Goal: Navigation & Orientation: Find specific page/section

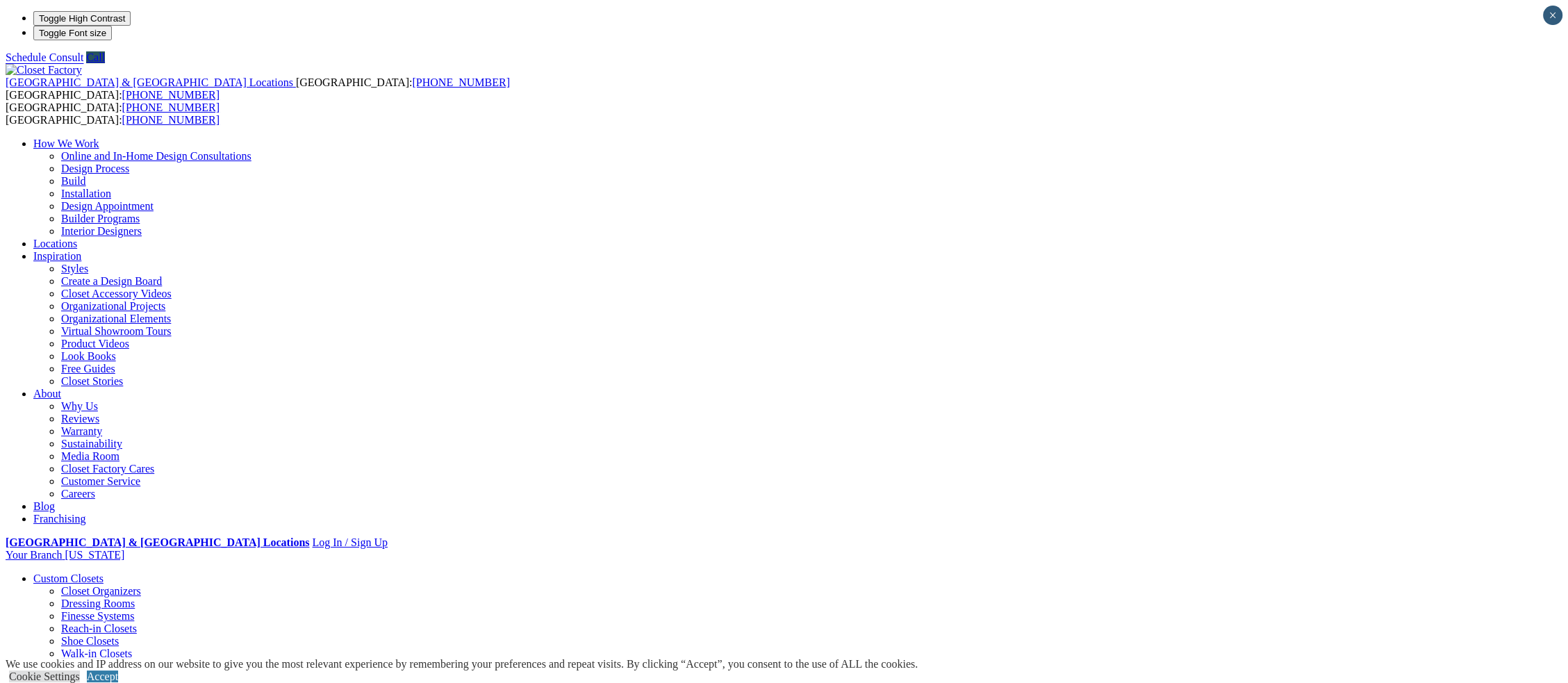
click at [141, 585] on link "Closet Organizers" at bounding box center [101, 591] width 80 height 12
click at [104, 573] on link "Custom Closets" at bounding box center [68, 579] width 70 height 12
click at [137, 623] on link "Reach-in Closets" at bounding box center [99, 629] width 76 height 12
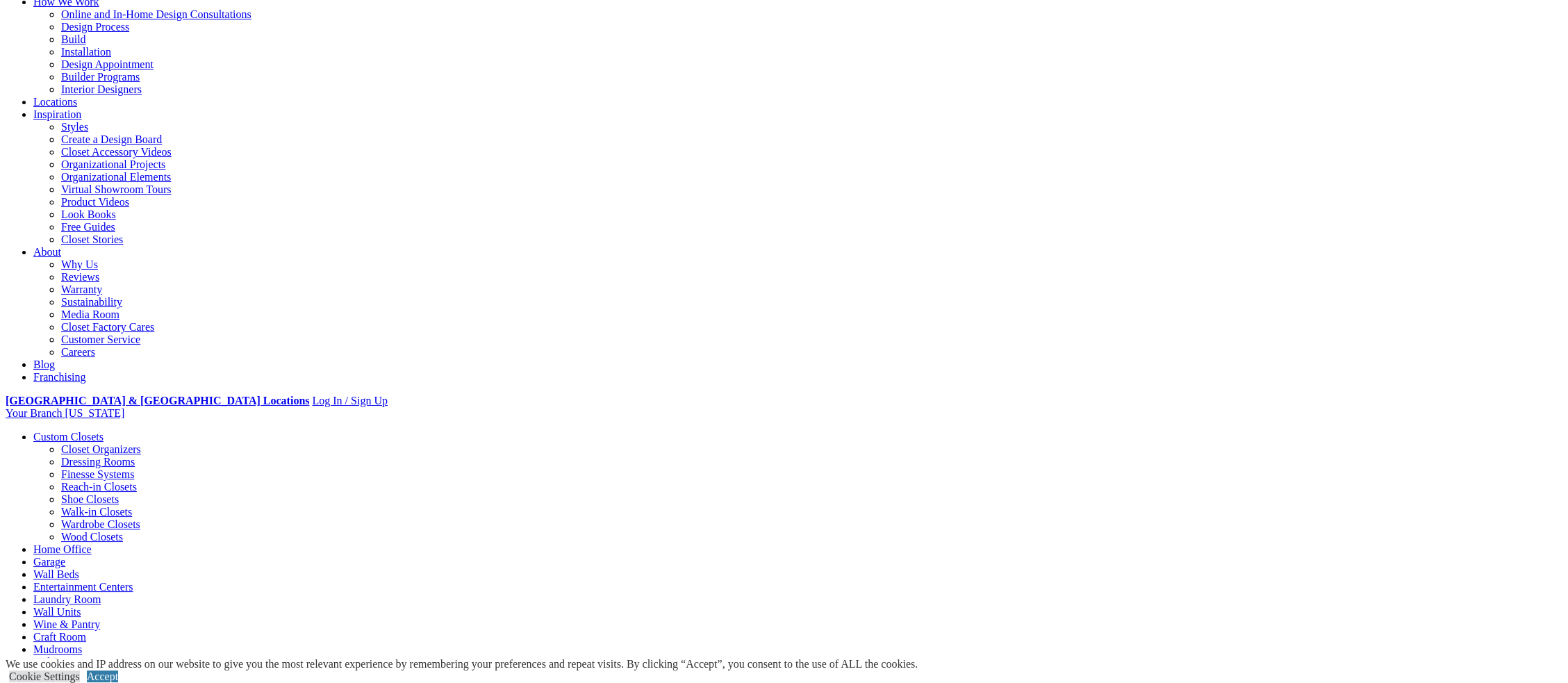
scroll to position [417, 0]
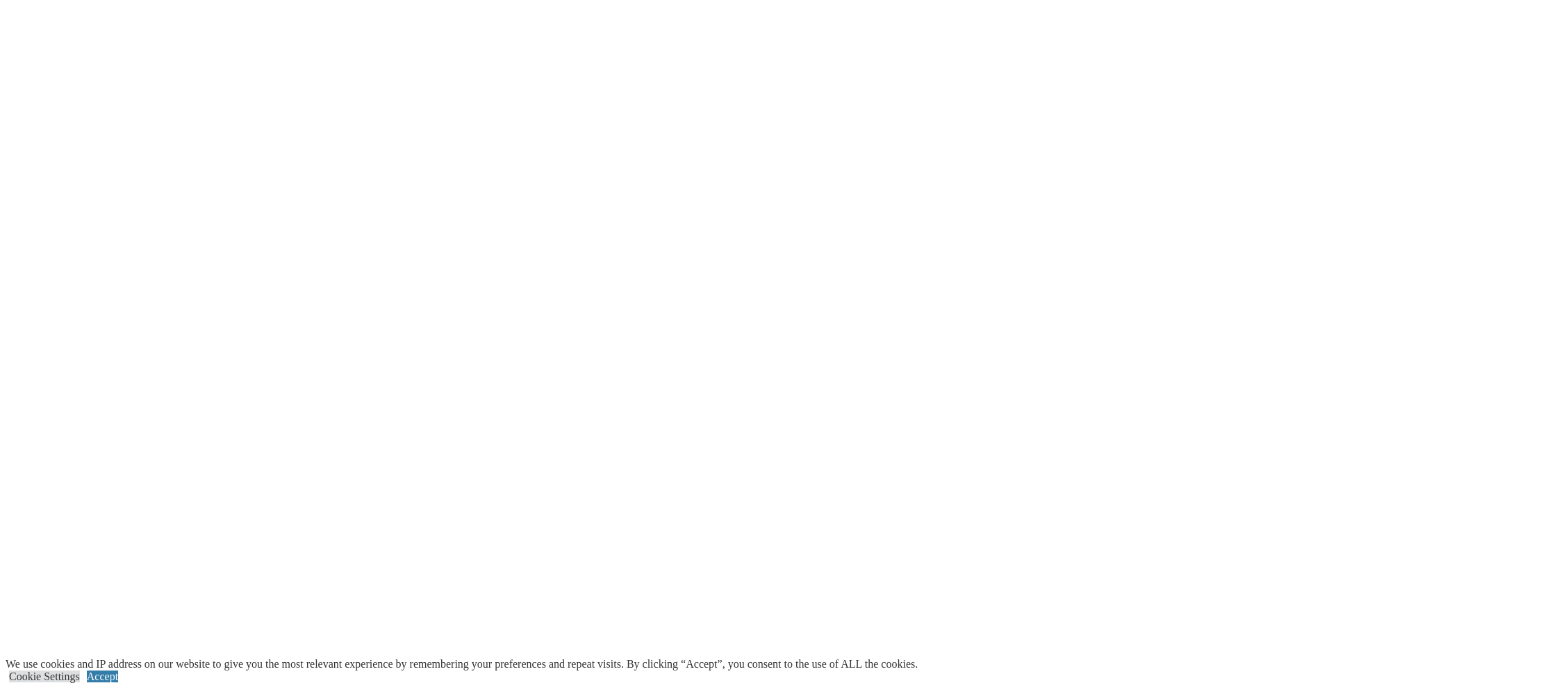
scroll to position [3058, 0]
